Goal: Task Accomplishment & Management: Manage account settings

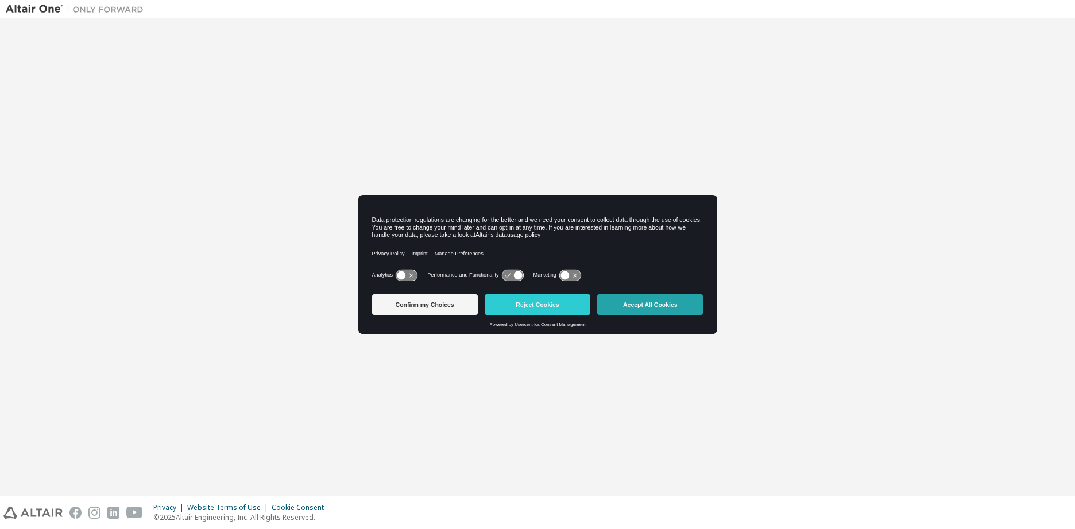
click at [634, 305] on button "Accept All Cookies" at bounding box center [650, 304] width 106 height 21
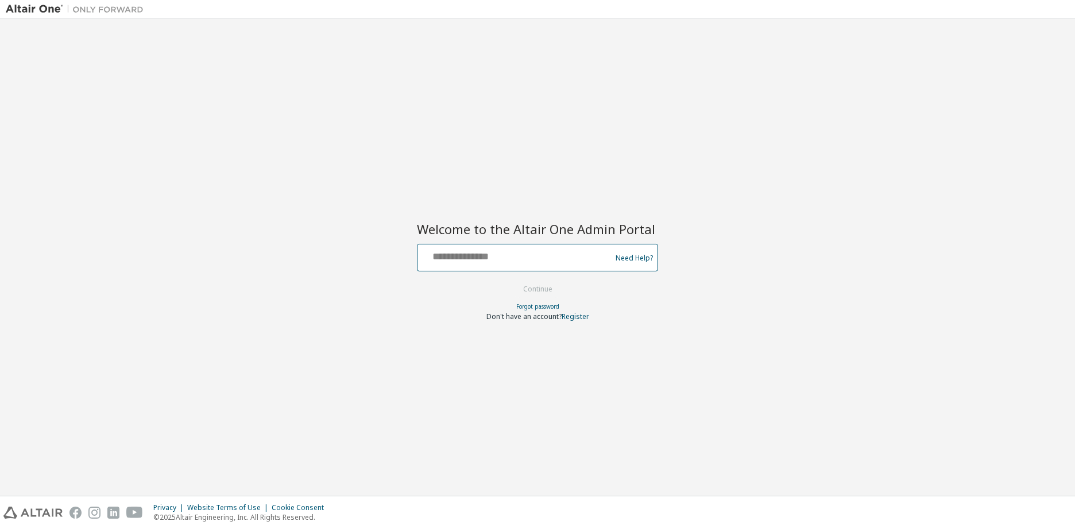
click at [460, 260] on input "text" at bounding box center [516, 255] width 188 height 17
type input "**********"
click at [543, 286] on button "Continue" at bounding box center [537, 289] width 53 height 17
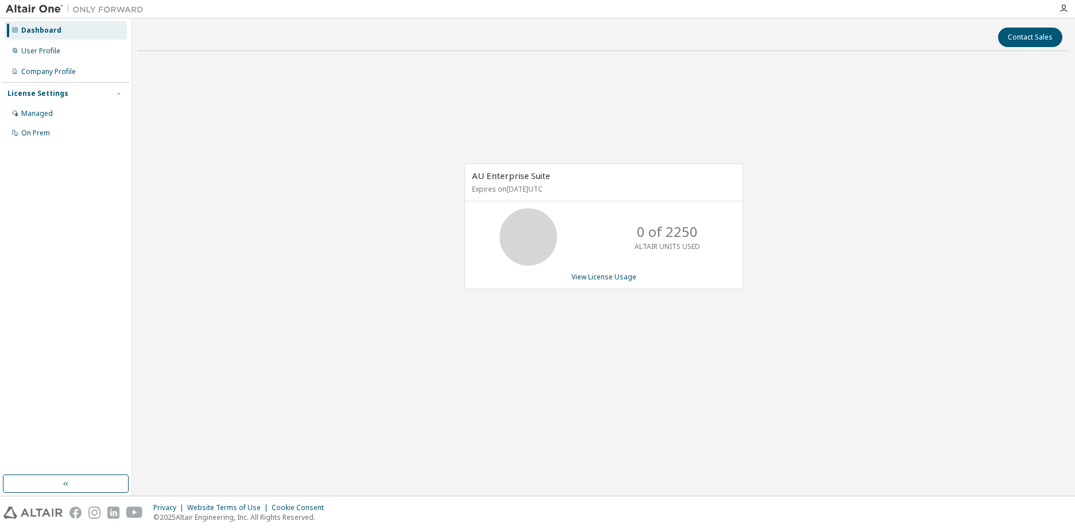
click at [840, 201] on div "AU Enterprise Suite Expires on October 26, 2025 UTC 0 of 2250 ALTAIR UNITS USED…" at bounding box center [603, 232] width 931 height 344
drag, startPoint x: 673, startPoint y: 245, endPoint x: 687, endPoint y: 244, distance: 13.8
click at [687, 244] on p "ALTAIR UNITS USED" at bounding box center [666, 247] width 65 height 10
click at [686, 246] on p "ALTAIR UNITS USED" at bounding box center [666, 247] width 65 height 10
click at [331, 234] on div "AU Enterprise Suite Expires on October 26, 2025 UTC 0 of 2250 ALTAIR UNITS USED…" at bounding box center [603, 232] width 931 height 344
